Goal: Transaction & Acquisition: Purchase product/service

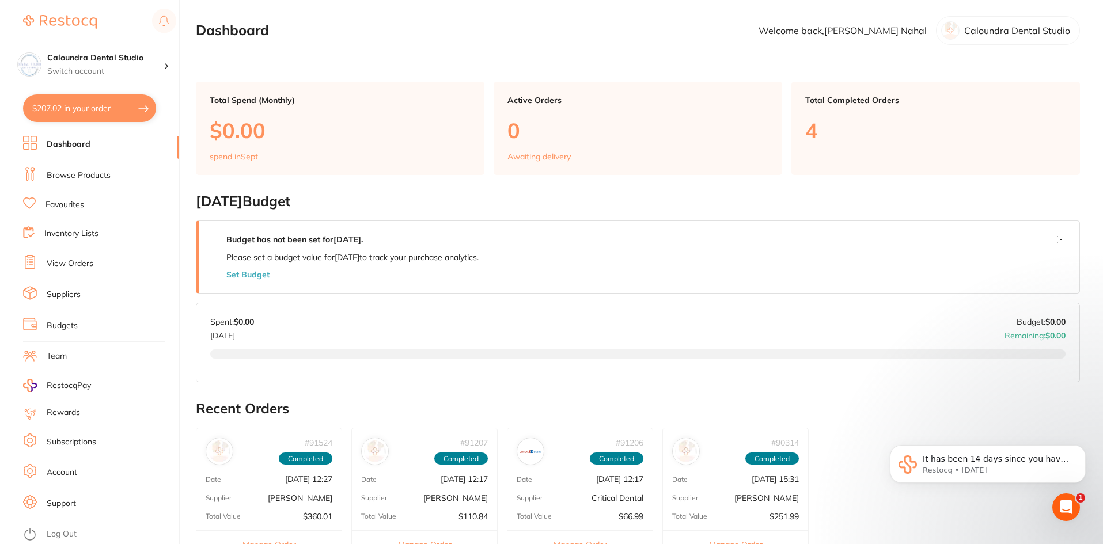
scroll to position [326, 0]
click at [69, 144] on link "Dashboard" at bounding box center [69, 145] width 44 height 12
click at [84, 176] on link "Browse Products" at bounding box center [79, 176] width 64 height 12
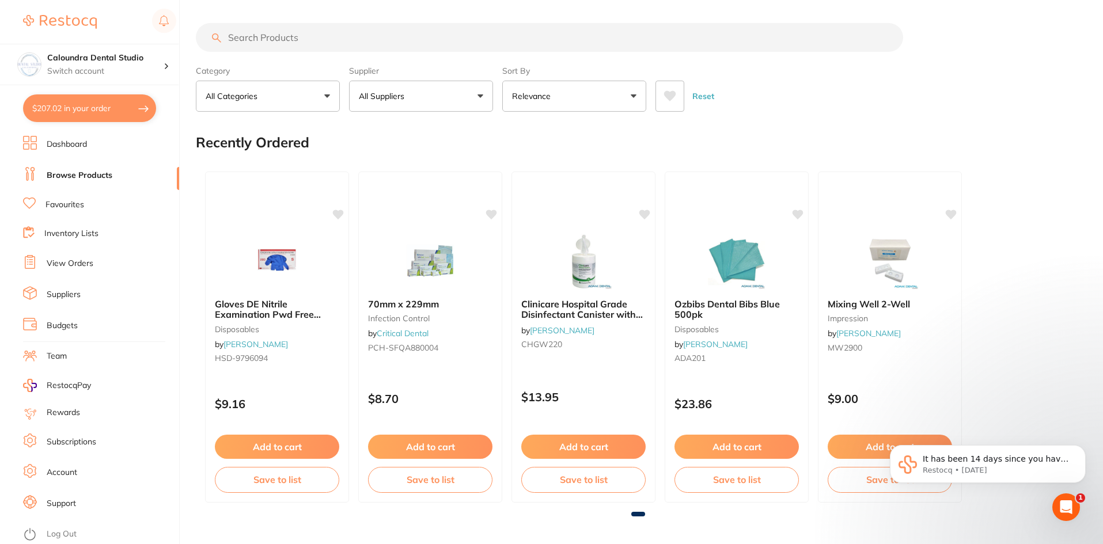
click at [254, 37] on input "search" at bounding box center [549, 37] width 707 height 29
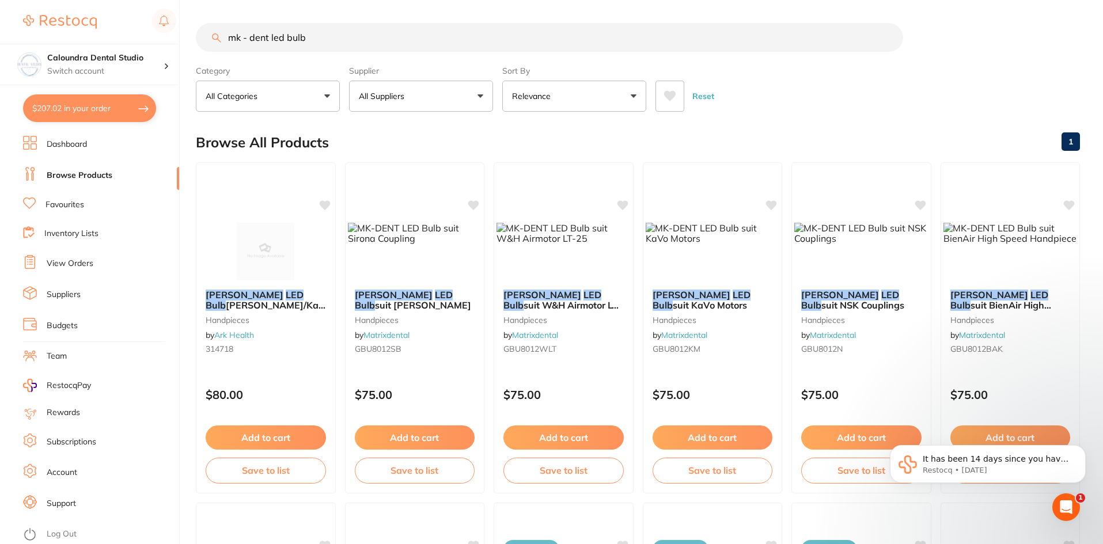
click at [253, 37] on input "mk - dent led bulb" at bounding box center [549, 37] width 707 height 29
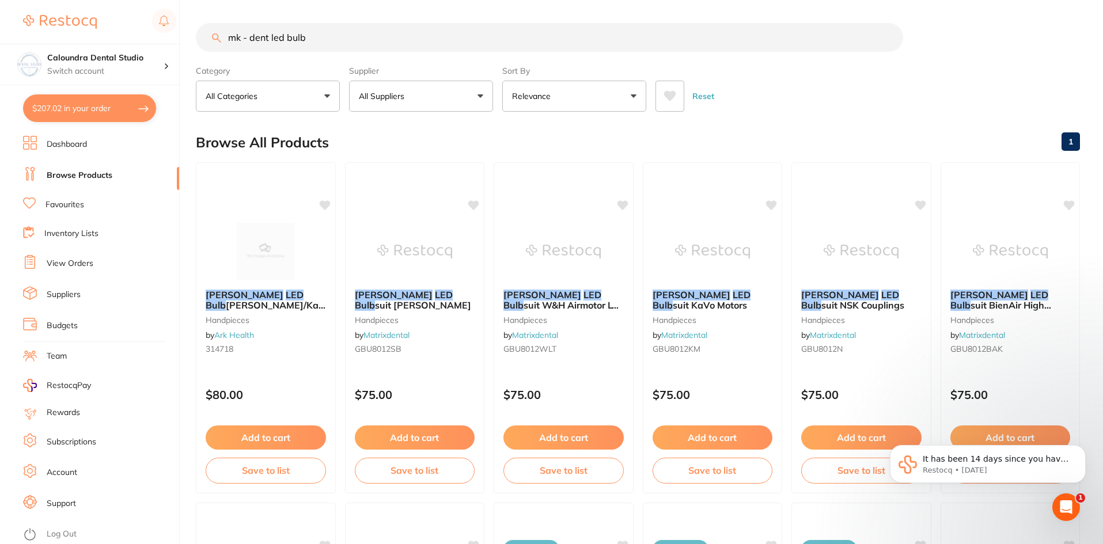
click at [355, 33] on input "mk - dent led bulb" at bounding box center [549, 37] width 707 height 29
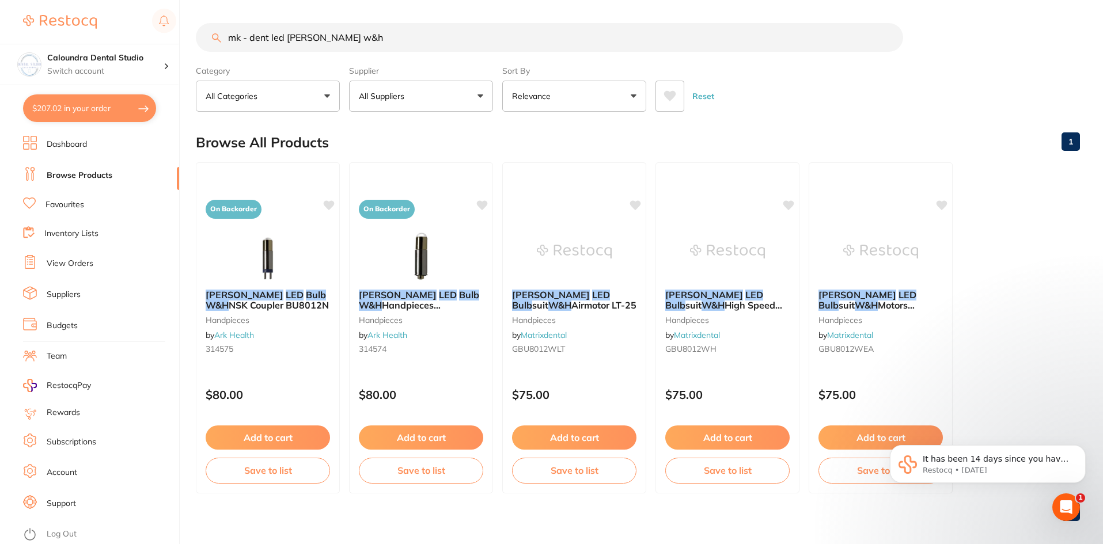
type input "mk - dent led [PERSON_NAME] w&h"
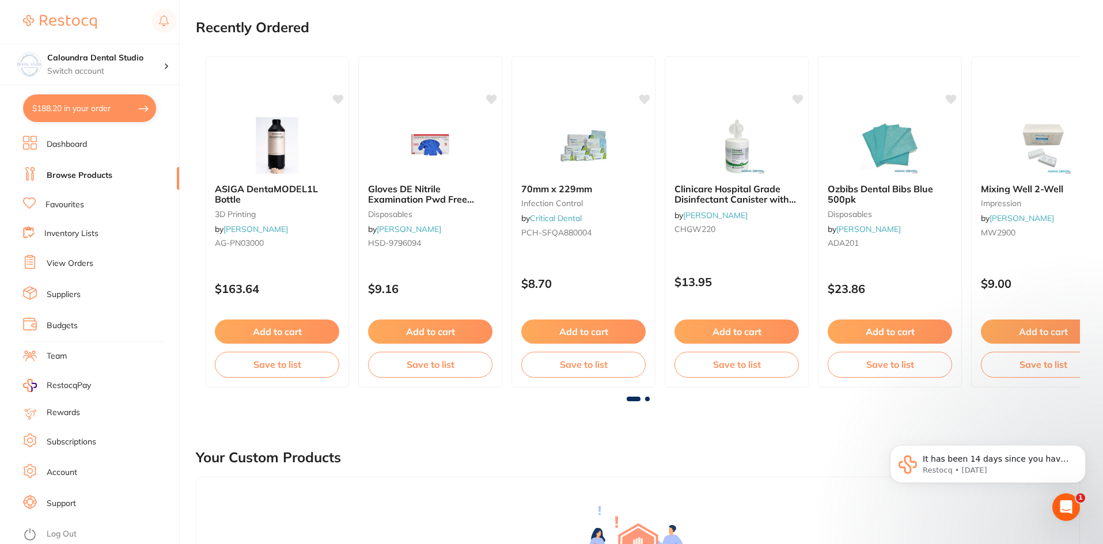
click at [69, 113] on button "$188.20 in your order" at bounding box center [89, 108] width 133 height 28
checkbox input "true"
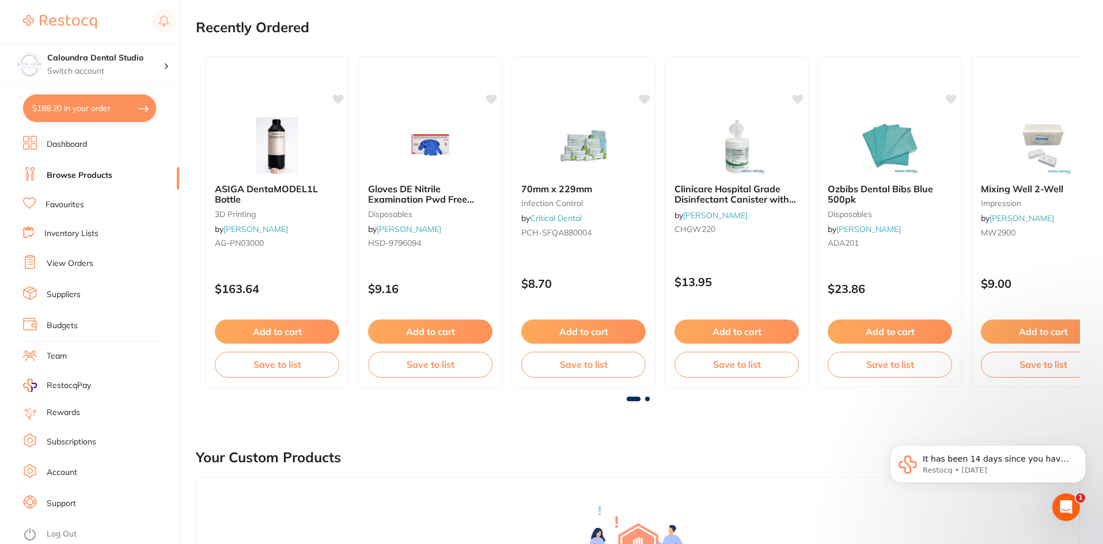
checkbox input "true"
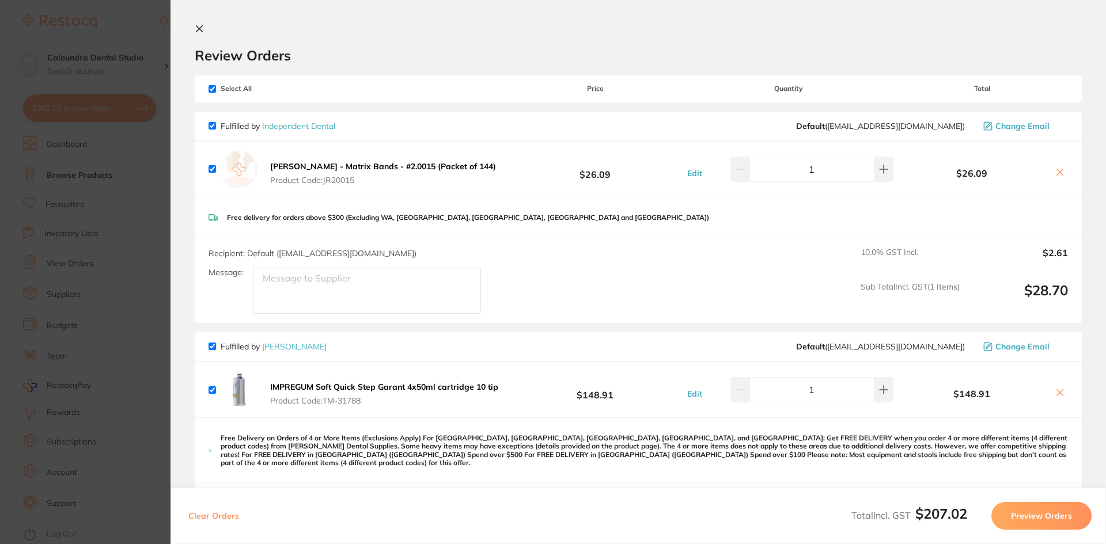
click at [120, 16] on section "Update RRP Set your pre negotiated price for this item. Item Agreed RRP (excl. …" at bounding box center [553, 272] width 1106 height 544
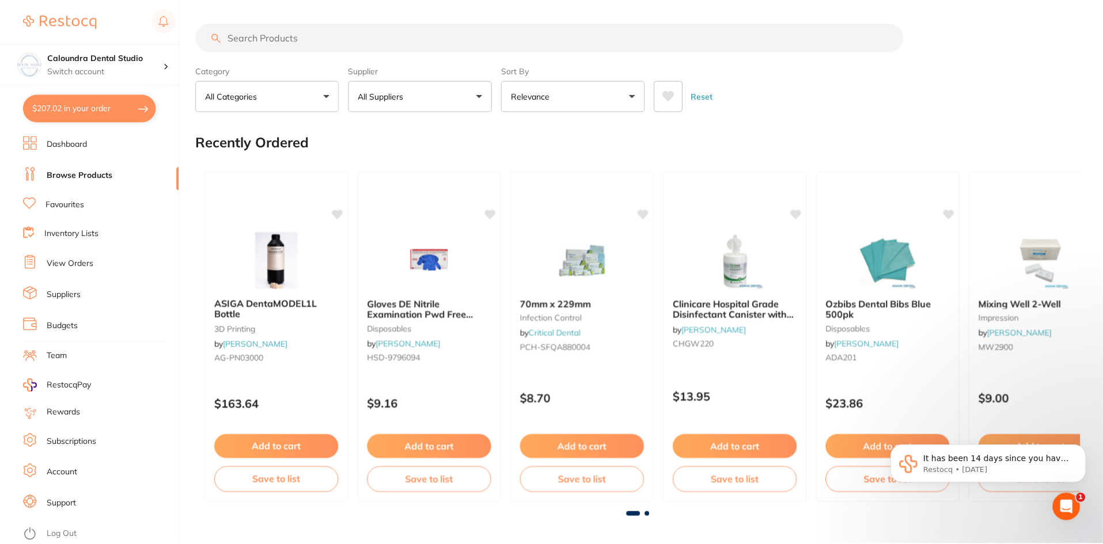
scroll to position [115, 0]
